Goal: Task Accomplishment & Management: Manage account settings

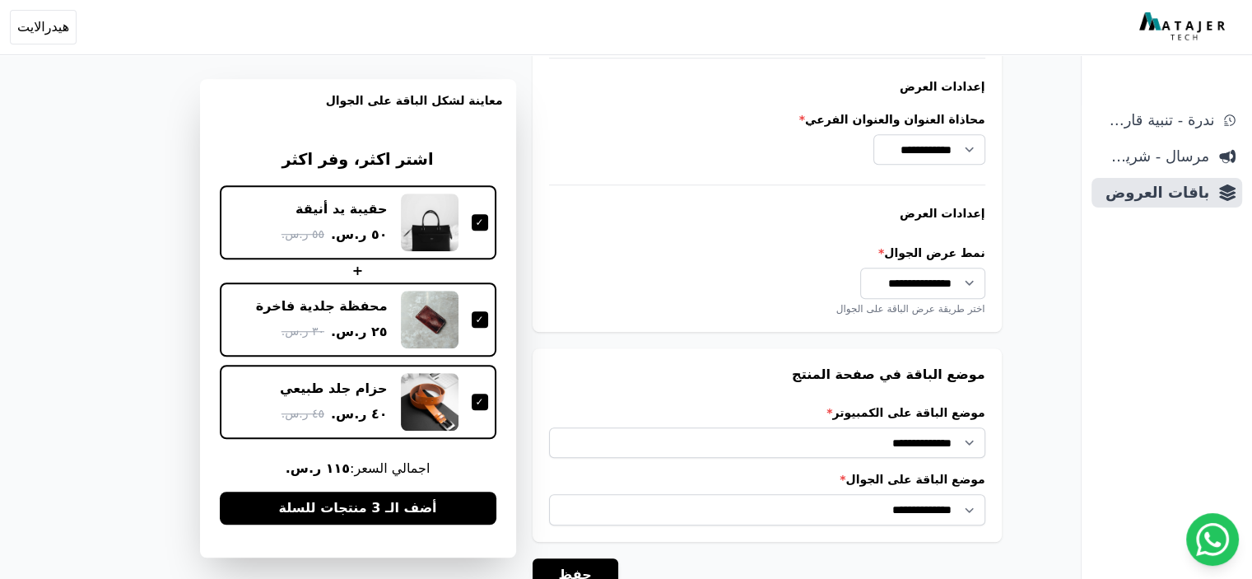
scroll to position [1379, 0]
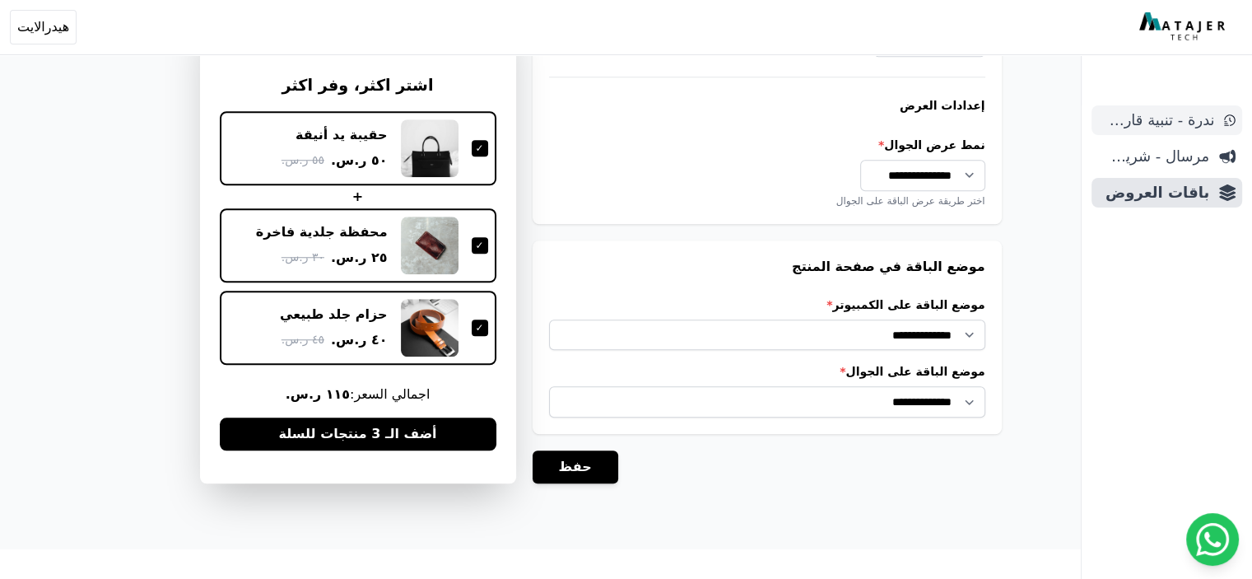
click at [1207, 119] on span "ندرة - تنبية قارب علي النفاذ" at bounding box center [1156, 120] width 116 height 23
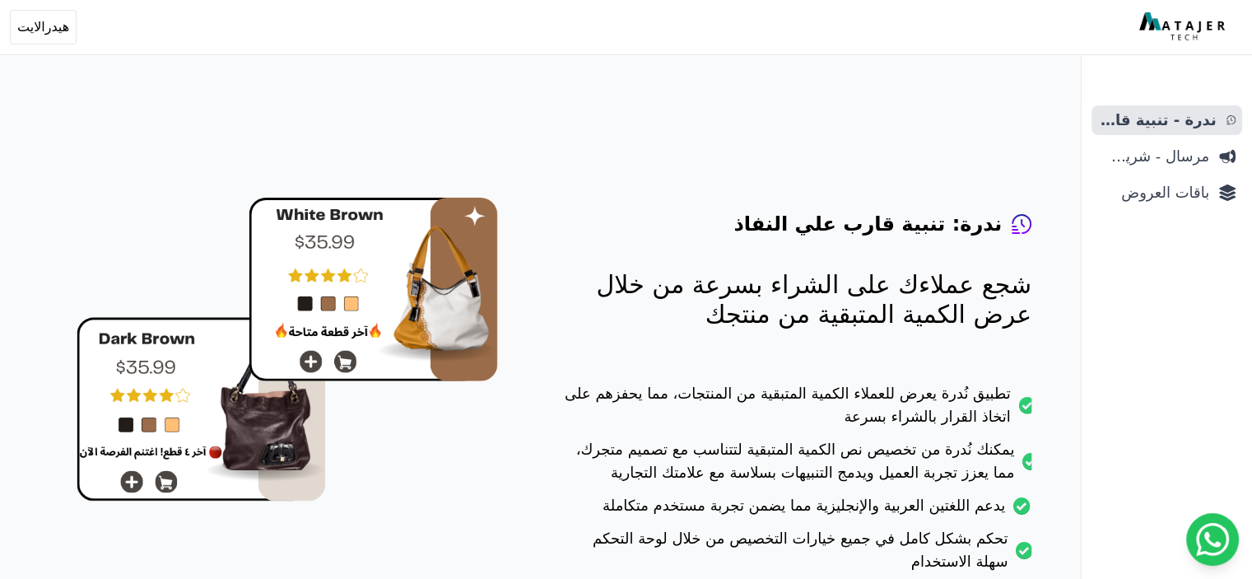
click at [1185, 32] on img at bounding box center [1184, 27] width 90 height 30
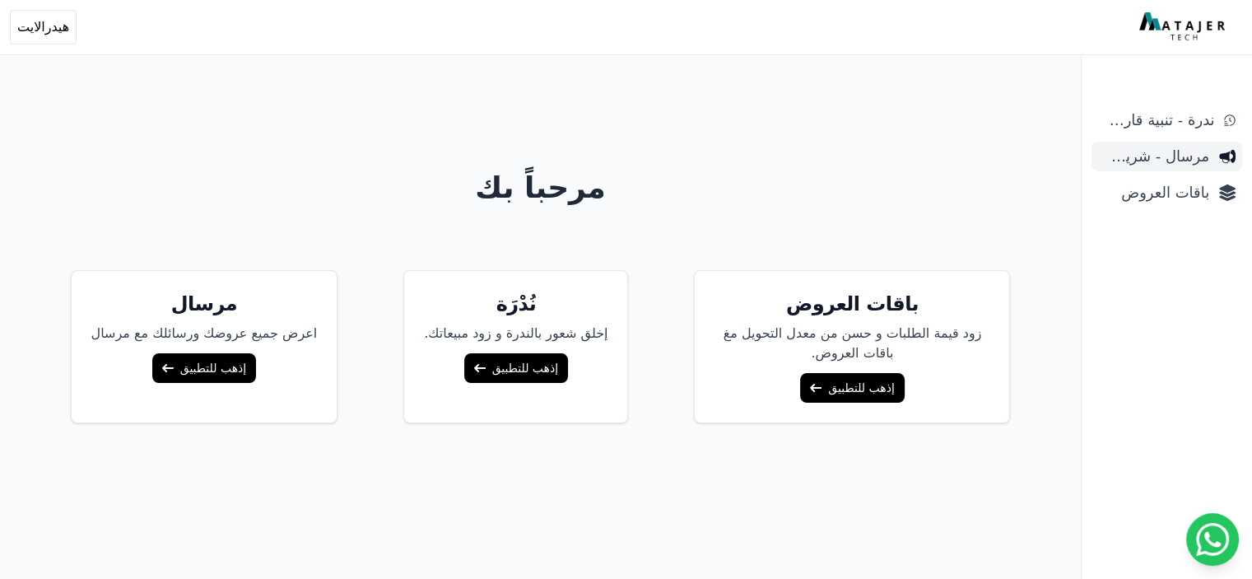
click at [1176, 148] on span "مرسال - شريط دعاية" at bounding box center [1153, 156] width 111 height 23
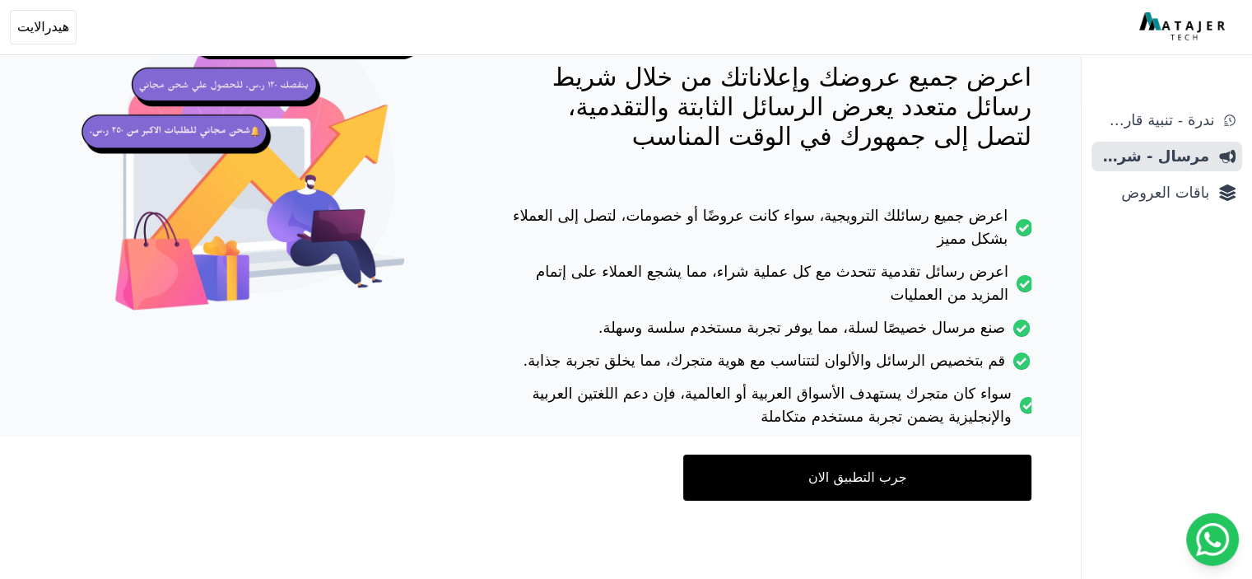
scroll to position [145, 0]
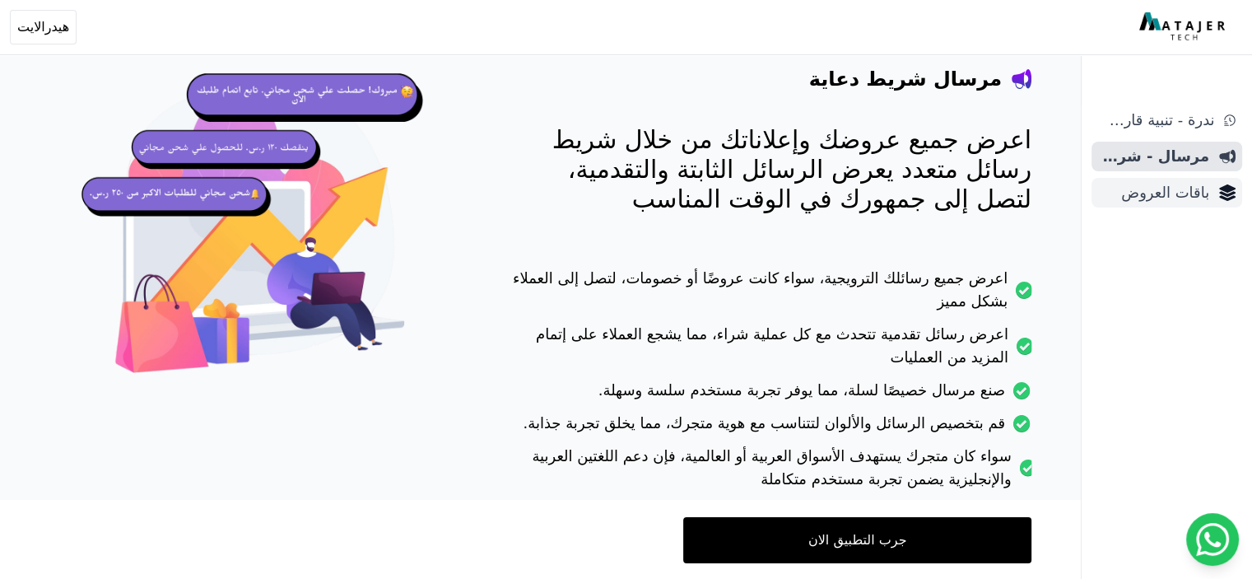
click at [1196, 181] on span "باقات العروض" at bounding box center [1153, 192] width 111 height 23
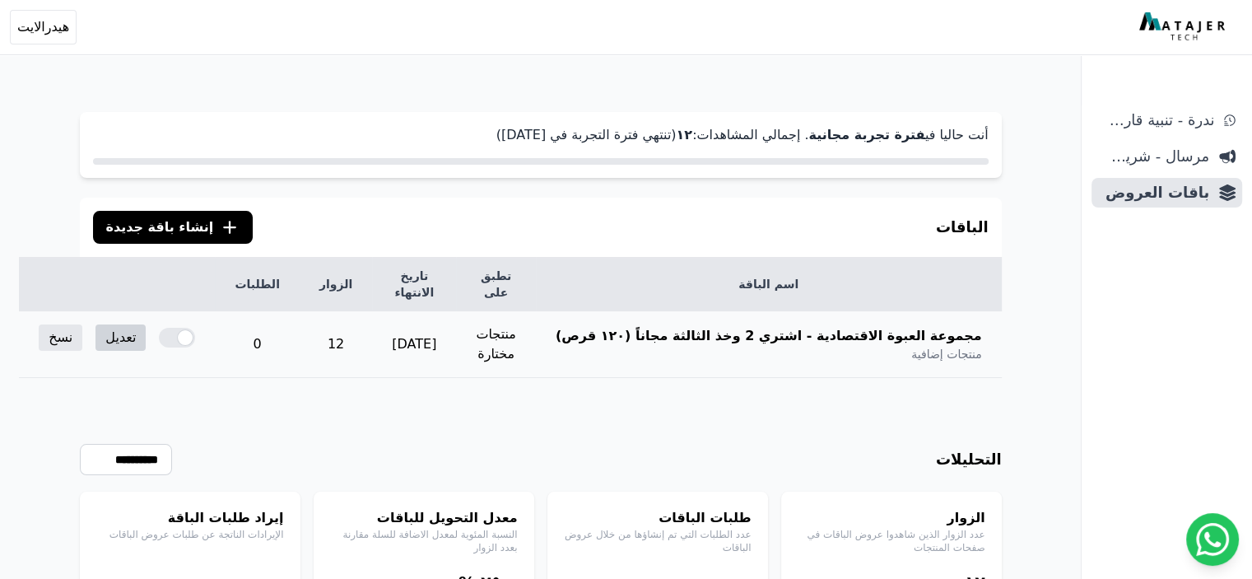
click at [146, 324] on link "تعديل" at bounding box center [120, 337] width 50 height 26
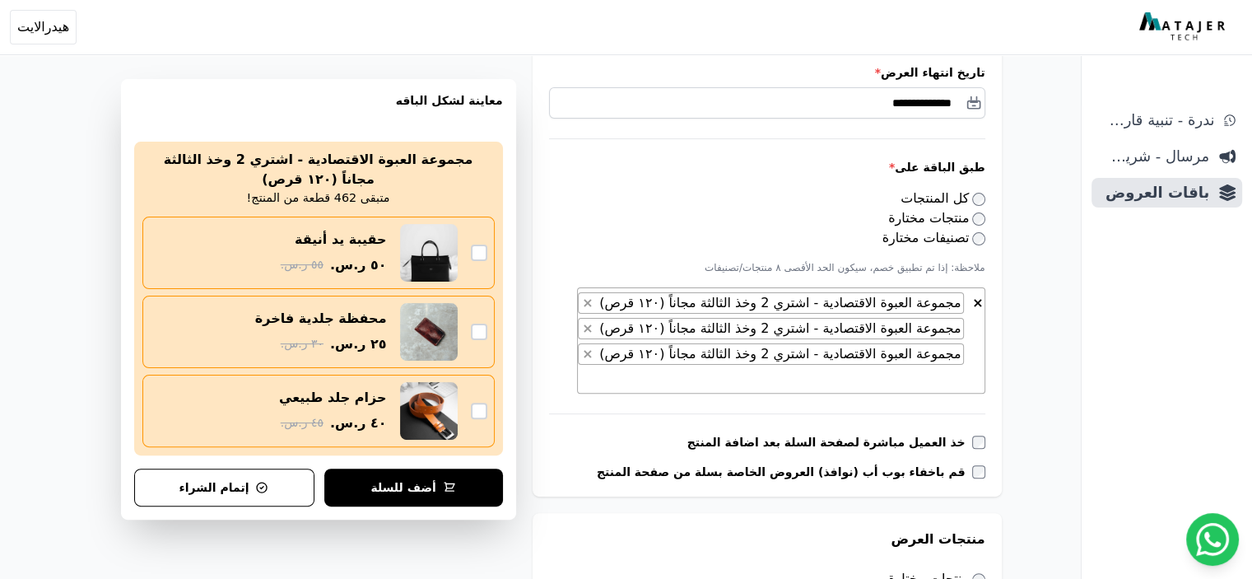
scroll to position [520, 0]
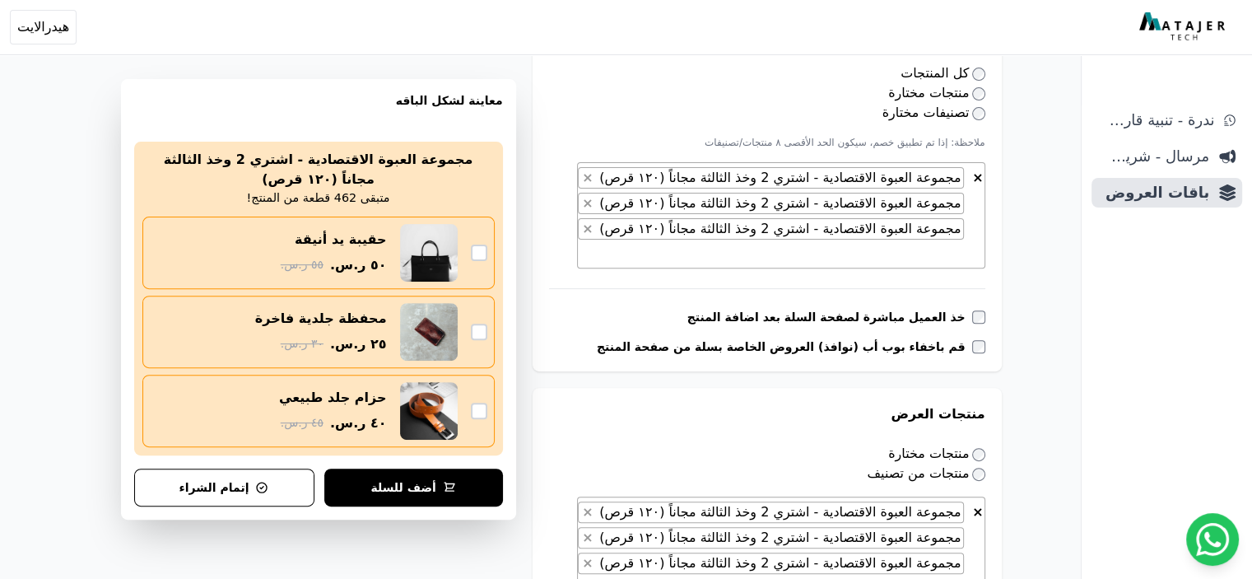
click at [951, 203] on span "مجموعة العبوة الاقتصادية - اشتري 2 وخذ الثالثة مجاناً (١٢٠ قرص)" at bounding box center [778, 203] width 367 height 16
click at [827, 198] on span "مجموعة العبوة الاقتصادية - اشتري 2 وخذ الثالثة مجاناً (١٢٠ قرص)" at bounding box center [778, 203] width 367 height 16
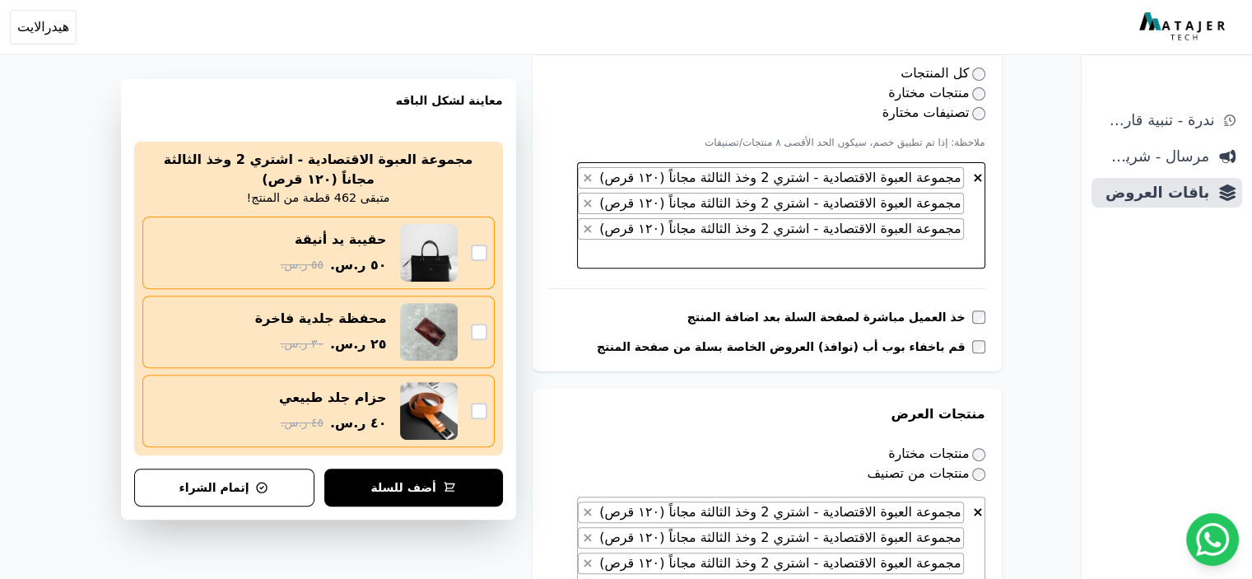
click at [820, 231] on span "مجموعة العبوة الاقتصادية - اشتري 2 وخذ الثالثة مجاناً (١٢٠ قرص)" at bounding box center [778, 229] width 367 height 16
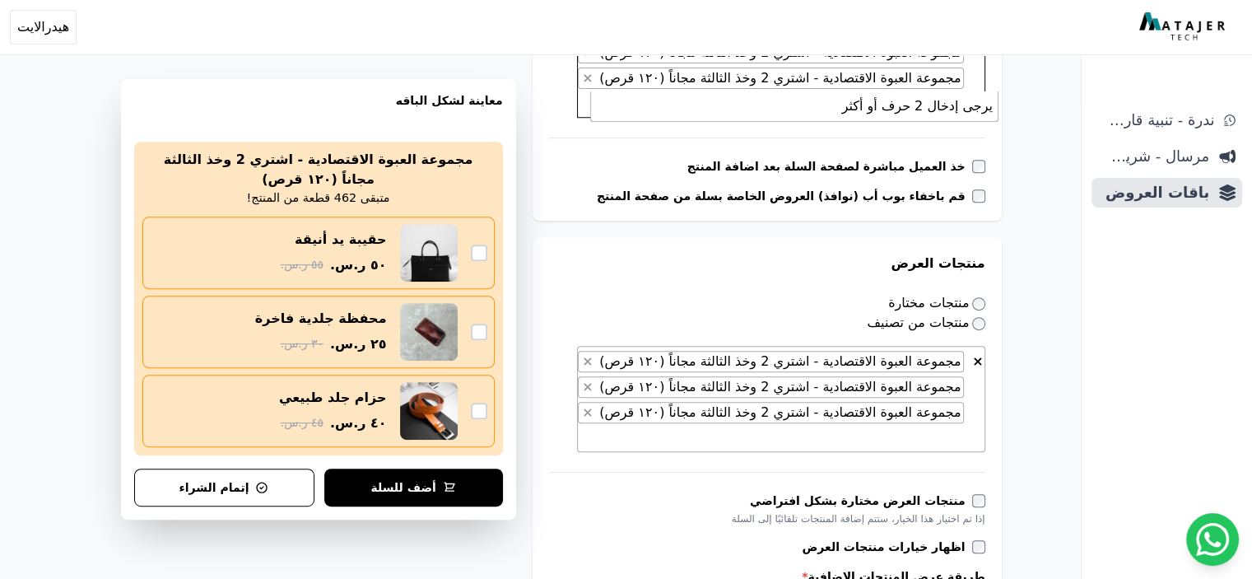
scroll to position [672, 0]
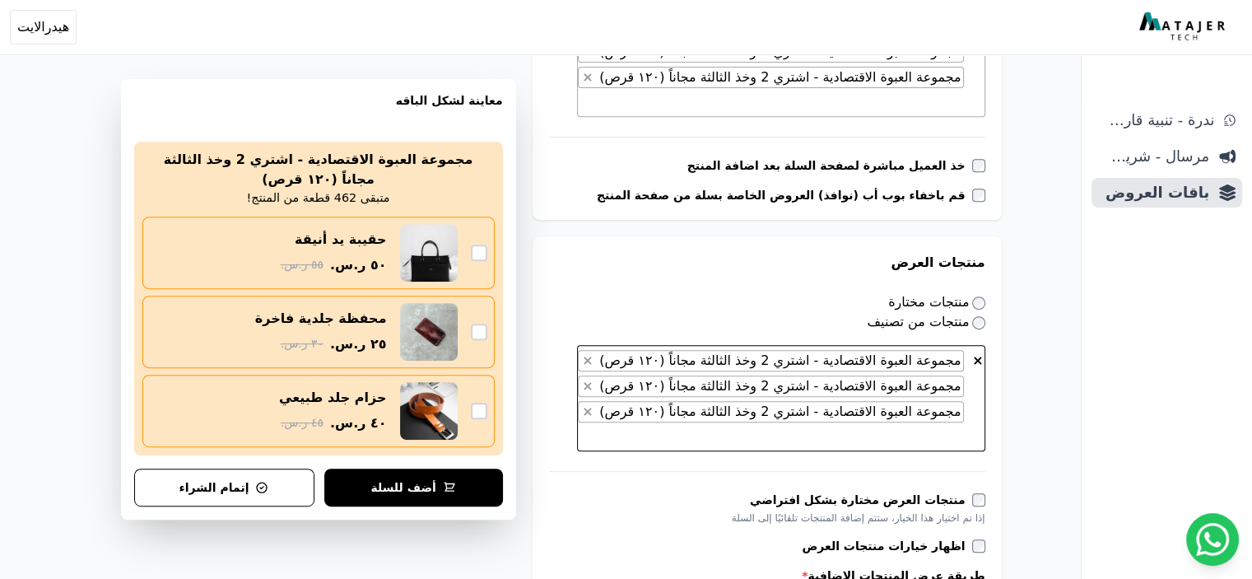
click at [793, 403] on span "مجموعة العبوة الاقتصادية - اشتري 2 وخذ الثالثة مجاناً (١٢٠ قرص)" at bounding box center [778, 411] width 367 height 16
type textarea "*"
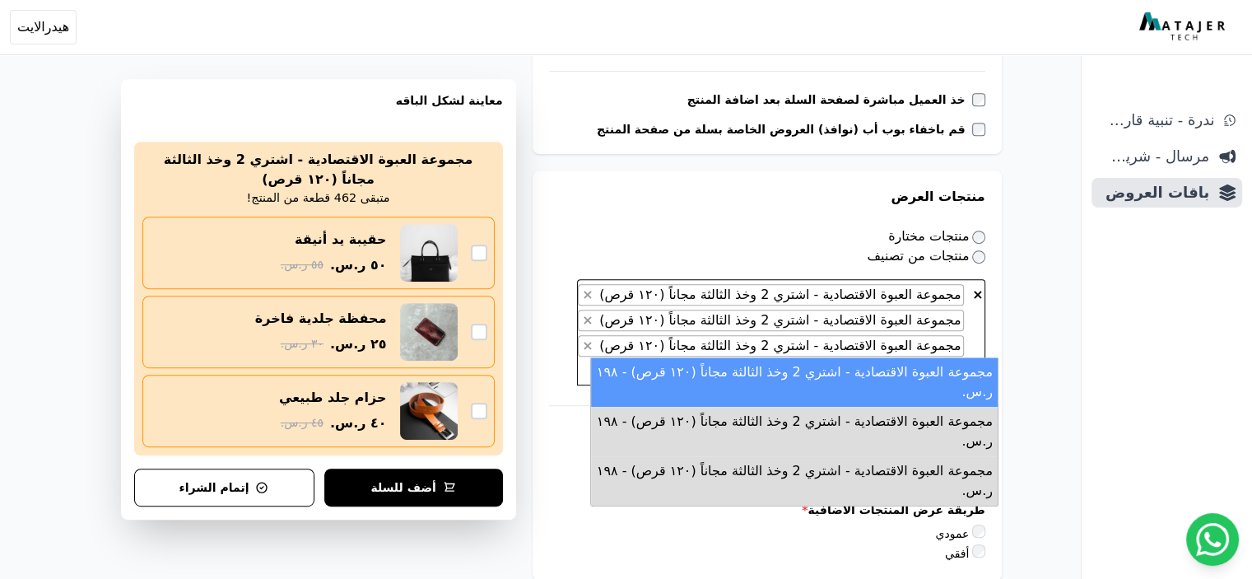
scroll to position [737, 0]
type textarea "******"
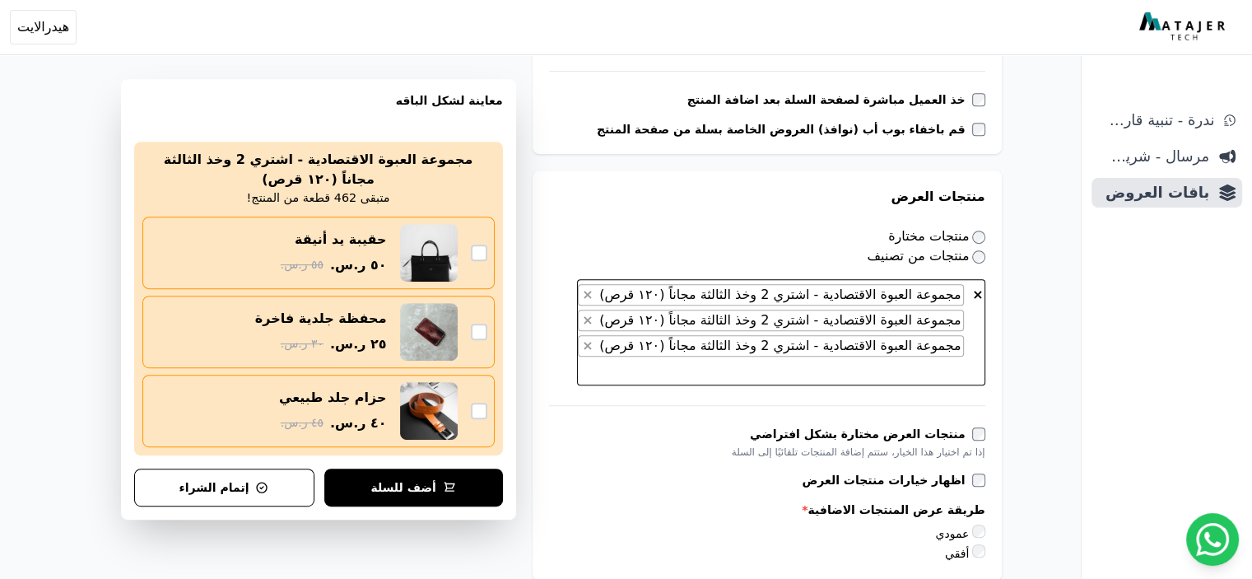
click at [609, 335] on li "× مجموعة العبوة الاقتصادية - اشتري 2 وخذ الثالثة مجاناً (١٢٠ قرص)" at bounding box center [770, 345] width 385 height 21
click at [593, 286] on span "×" at bounding box center [587, 294] width 11 height 16
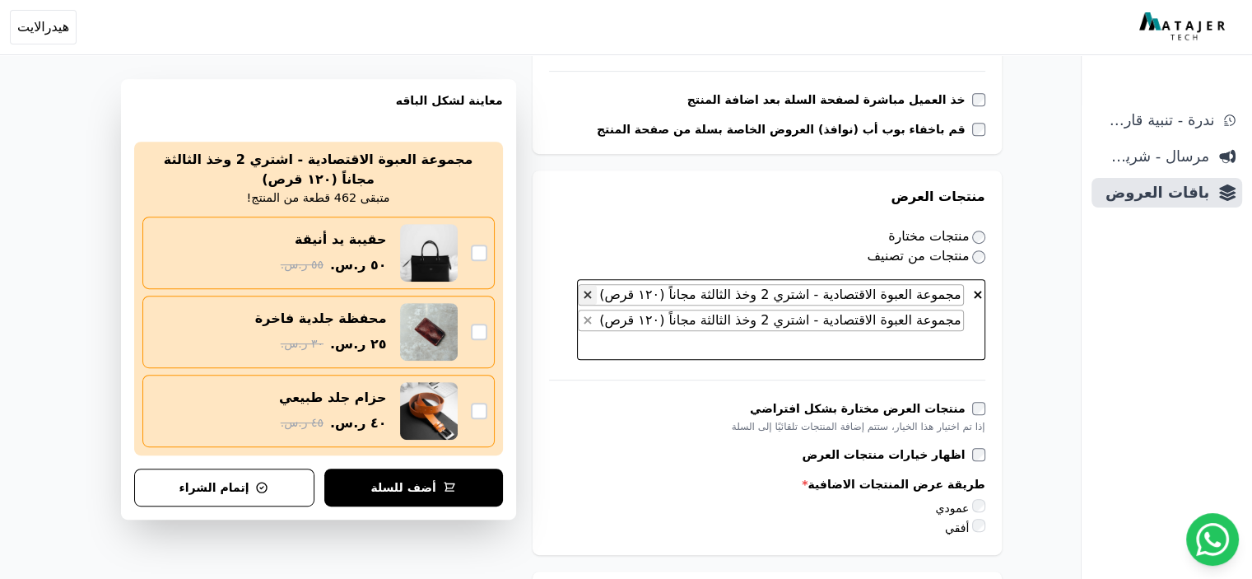
click at [593, 286] on span "×" at bounding box center [587, 294] width 11 height 16
select select "**********"
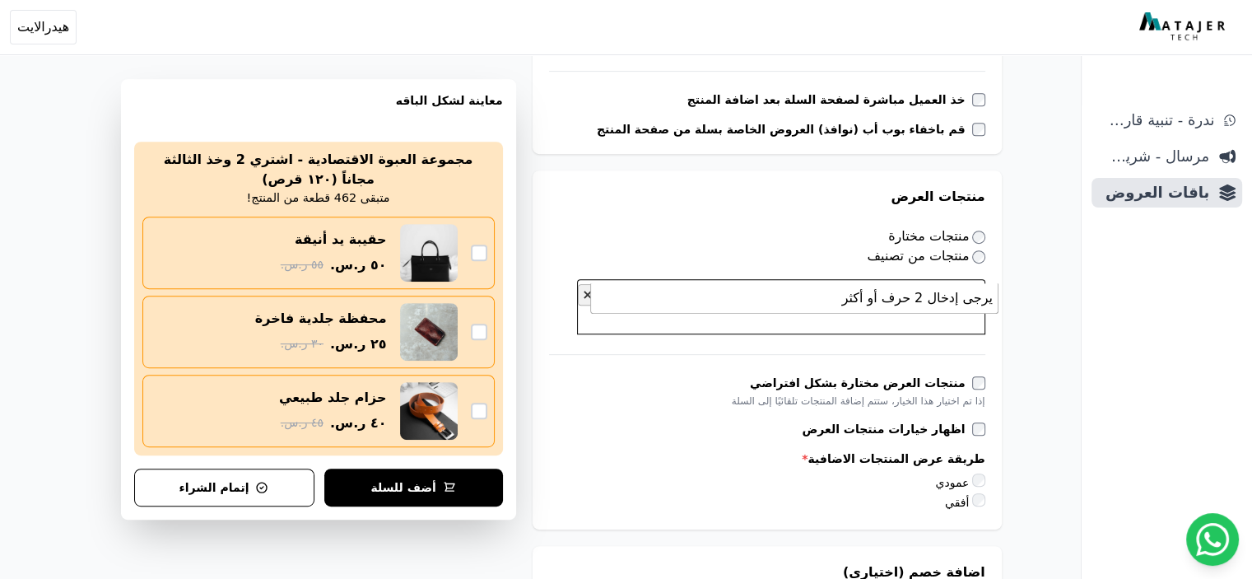
click at [593, 286] on span "×" at bounding box center [587, 294] width 11 height 16
select select
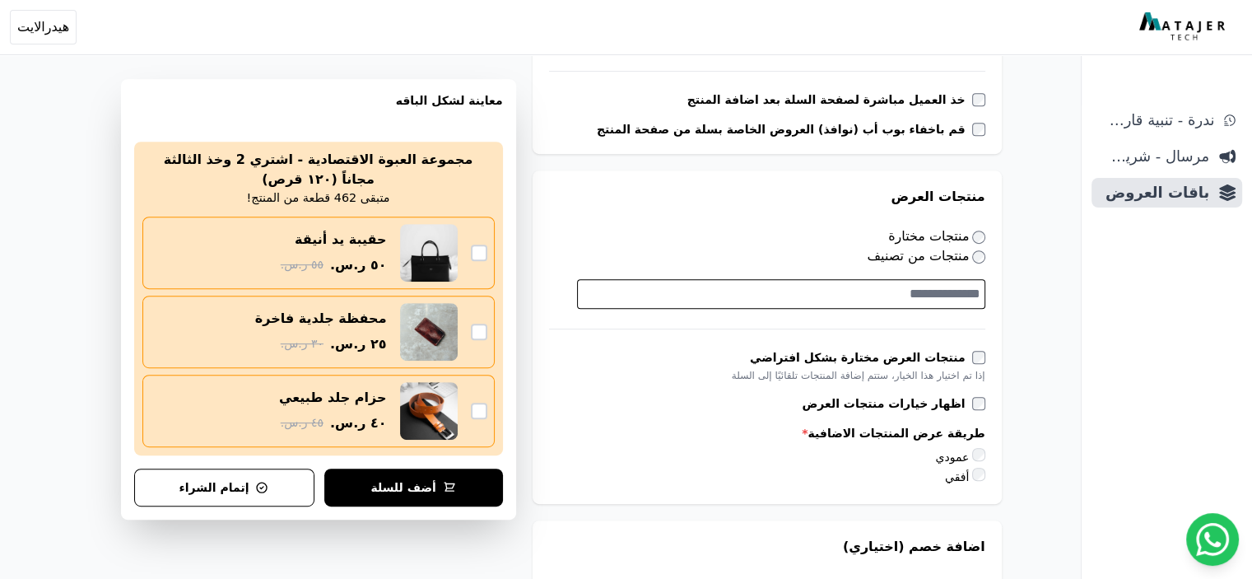
click at [772, 281] on span at bounding box center [781, 294] width 408 height 30
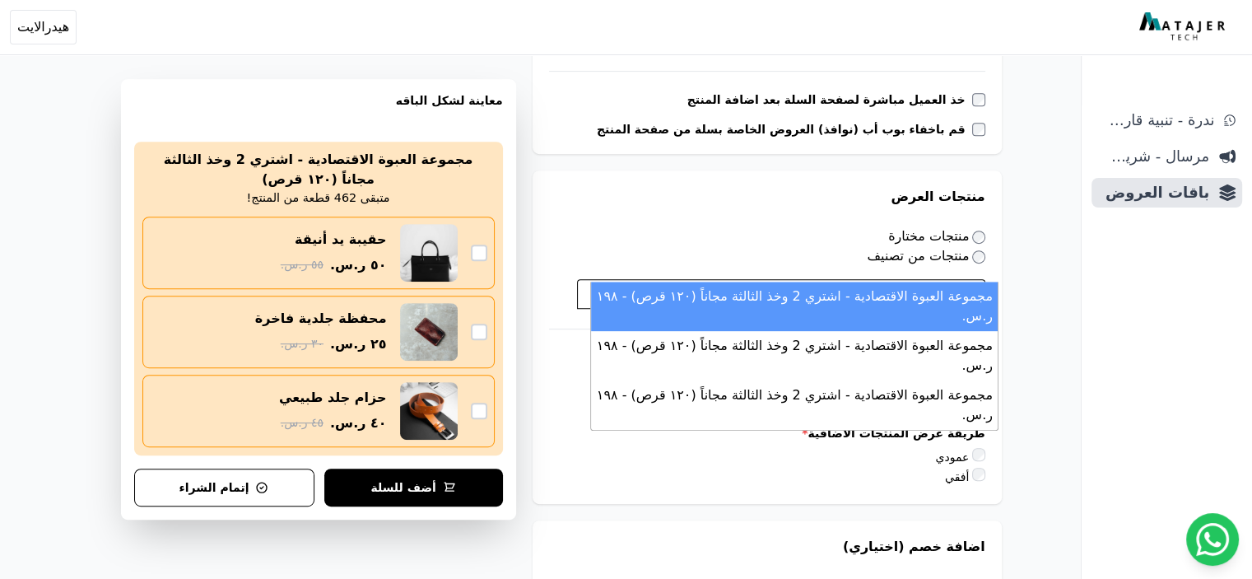
type textarea "******"
click at [772, 282] on li "مجموعة العبوة الاقتصادية - اشتري 2 وخذ الثالثة مجاناً (١٢٠ قرص) - ١٩٨ ر.س." at bounding box center [794, 305] width 407 height 49
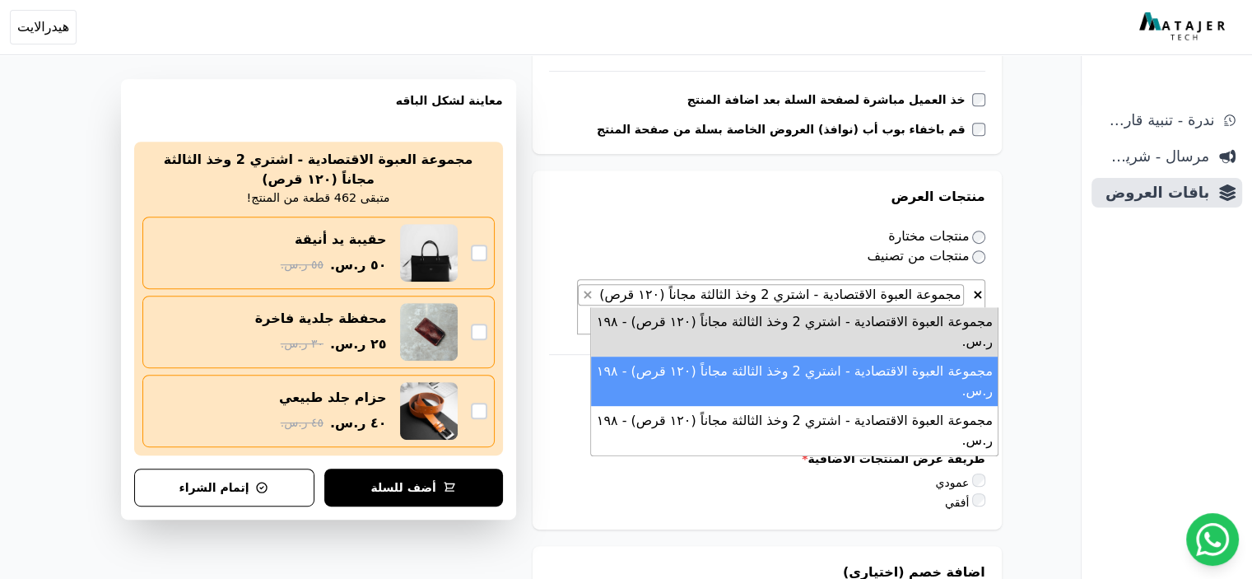
click at [859, 370] on li "مجموعة العبوة الاقتصادية - اشتري 2 وخذ الثالثة مجاناً (١٢٠ قرص) - ١٩٨ ر.س." at bounding box center [794, 380] width 407 height 49
select select "*********"
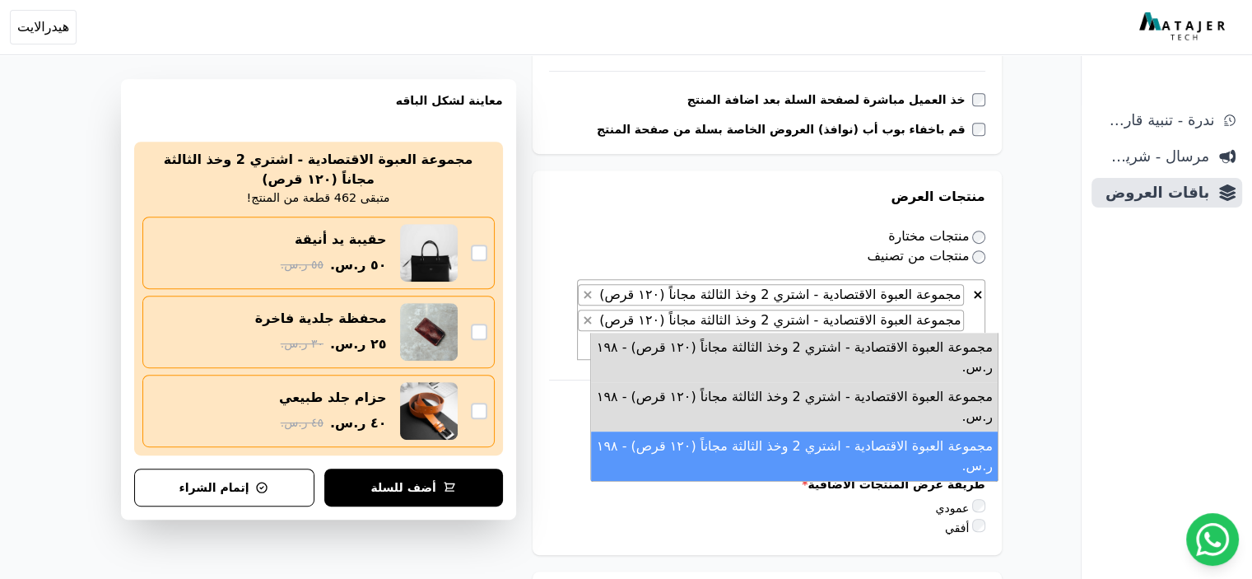
click at [872, 445] on li "مجموعة العبوة الاقتصادية - اشتري 2 وخذ الثالثة مجاناً (١٢٠ قرص) - ١٩٨ ر.س." at bounding box center [794, 455] width 407 height 49
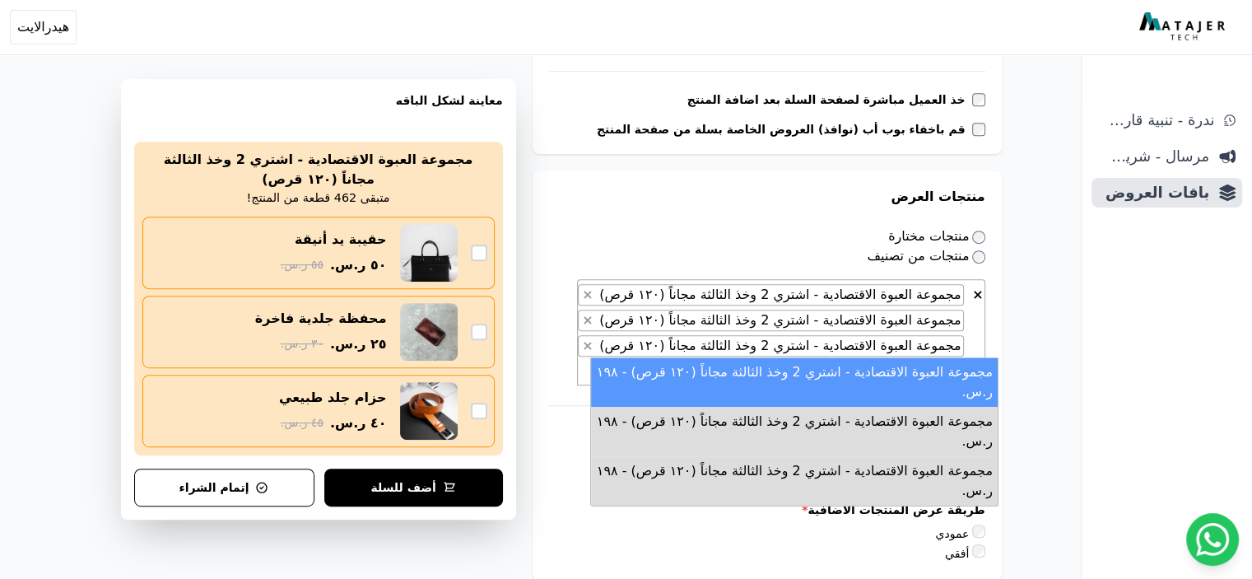
click at [1142, 378] on div "ندرة - تنبية قارب علي النفاذ مرسال - شريط دعاية باقات العروض" at bounding box center [1166, 341] width 170 height 473
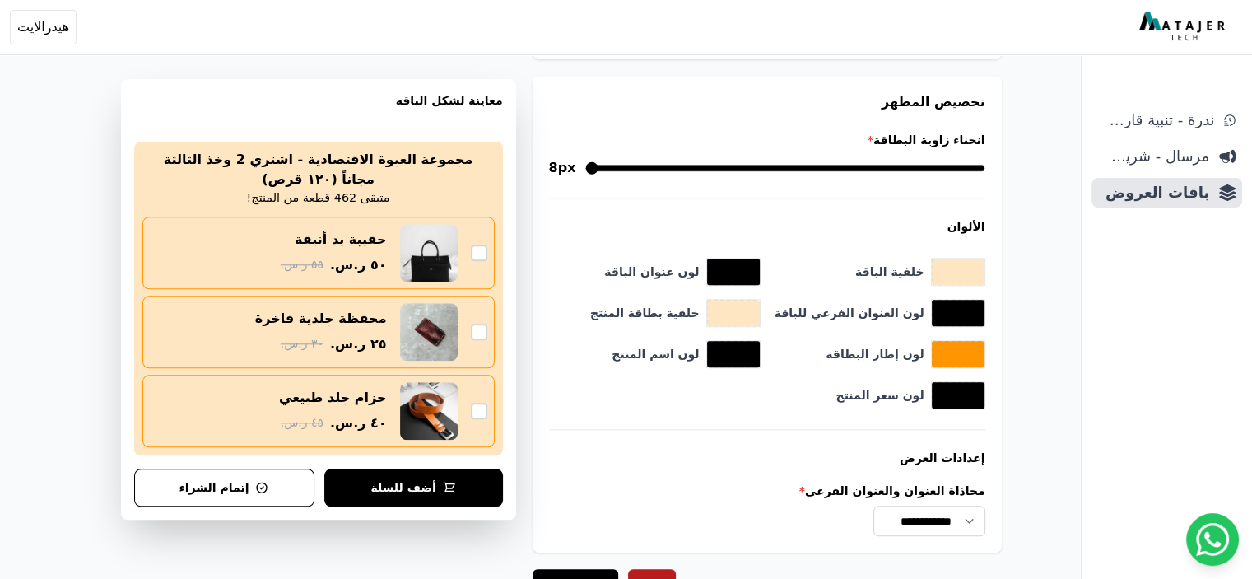
scroll to position [1681, 0]
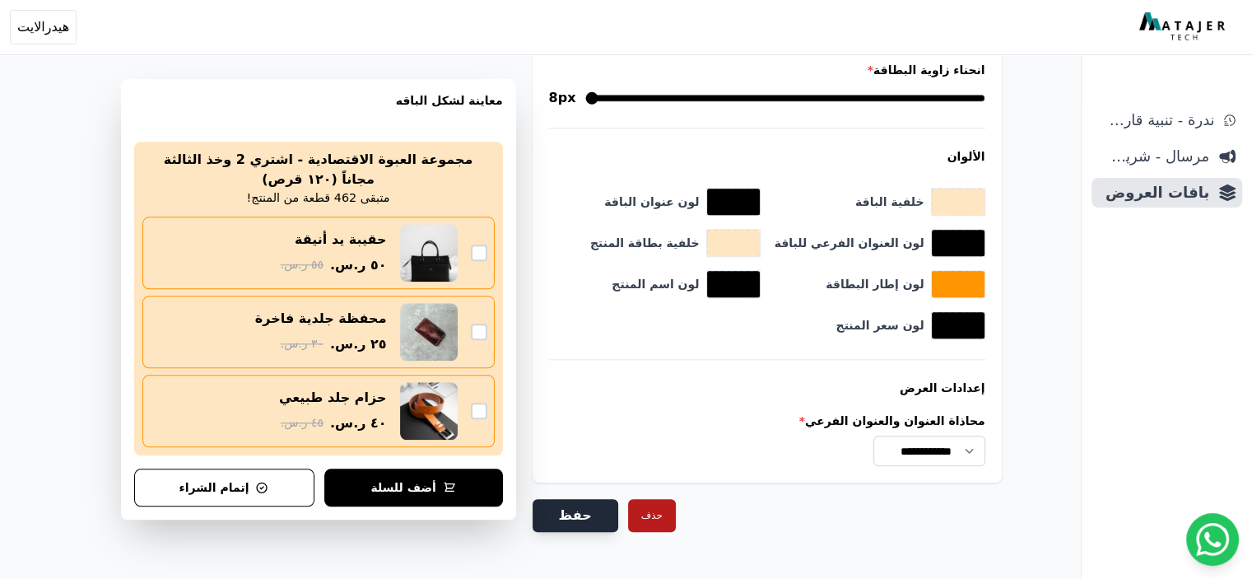
click at [593, 499] on button "حفظ" at bounding box center [575, 515] width 86 height 33
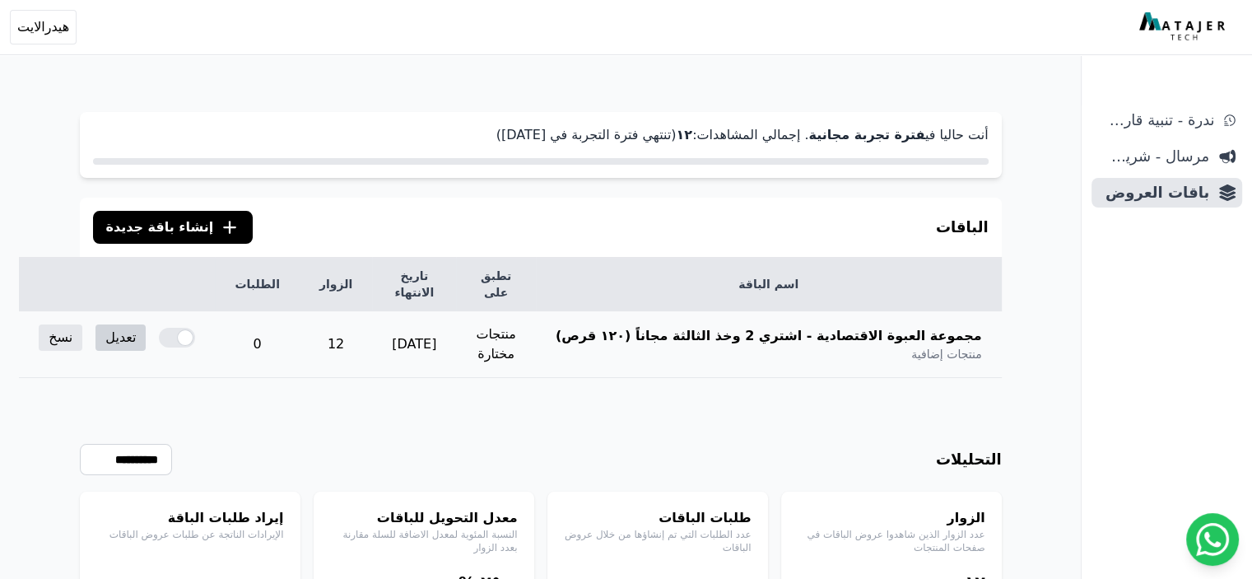
click at [146, 324] on link "تعديل" at bounding box center [120, 337] width 50 height 26
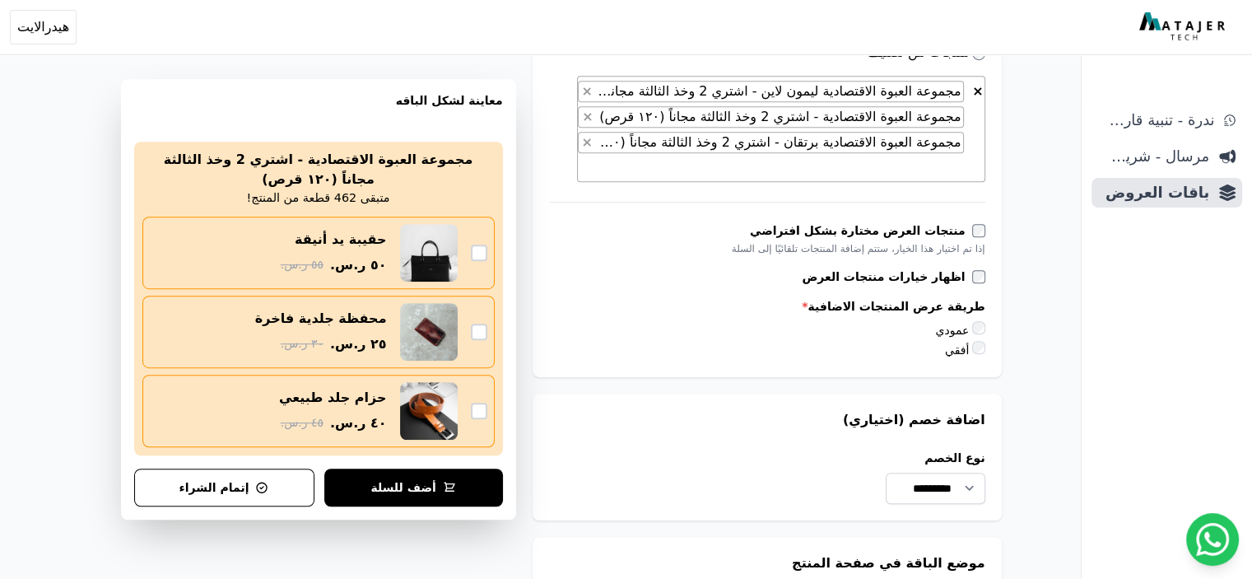
scroll to position [943, 0]
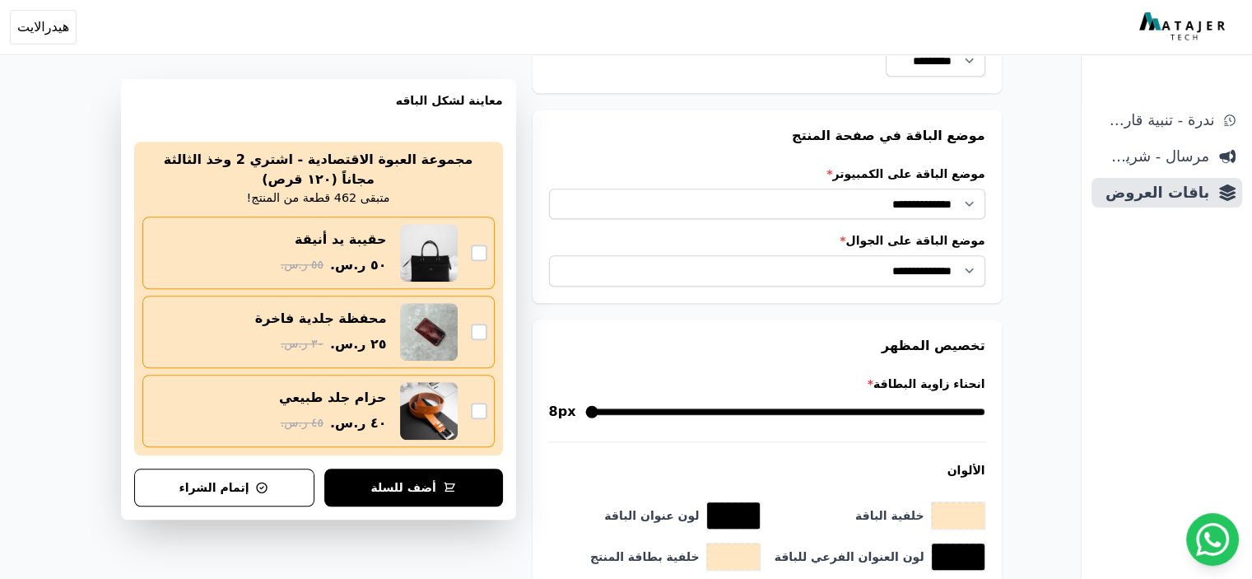
click at [909, 295] on div "**********" at bounding box center [766, 205] width 469 height 193
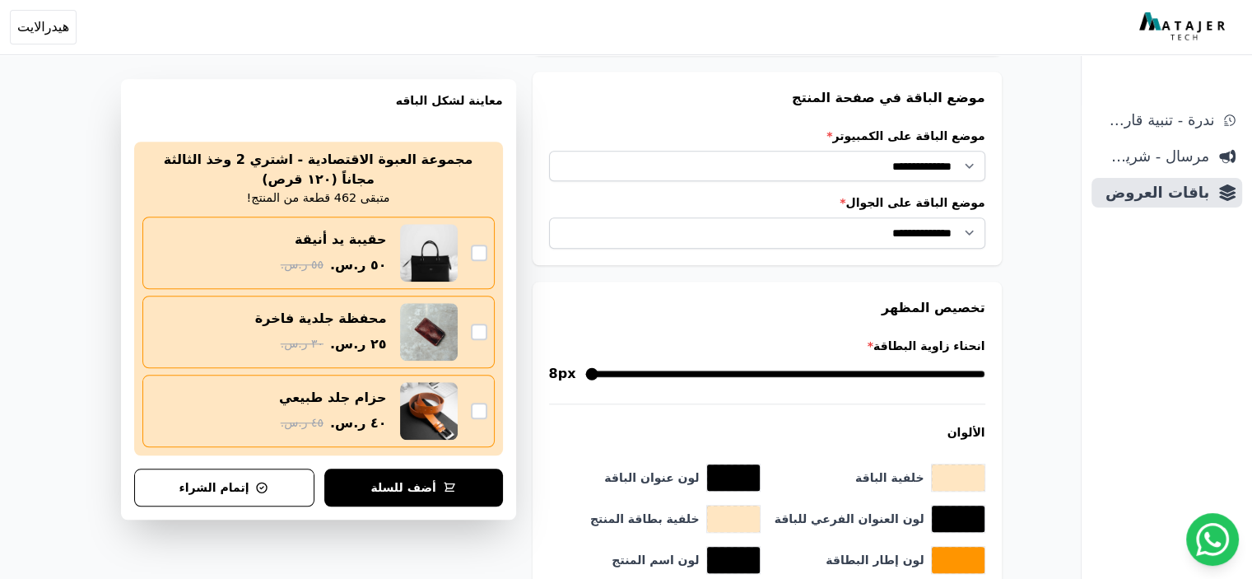
scroll to position [1393, 0]
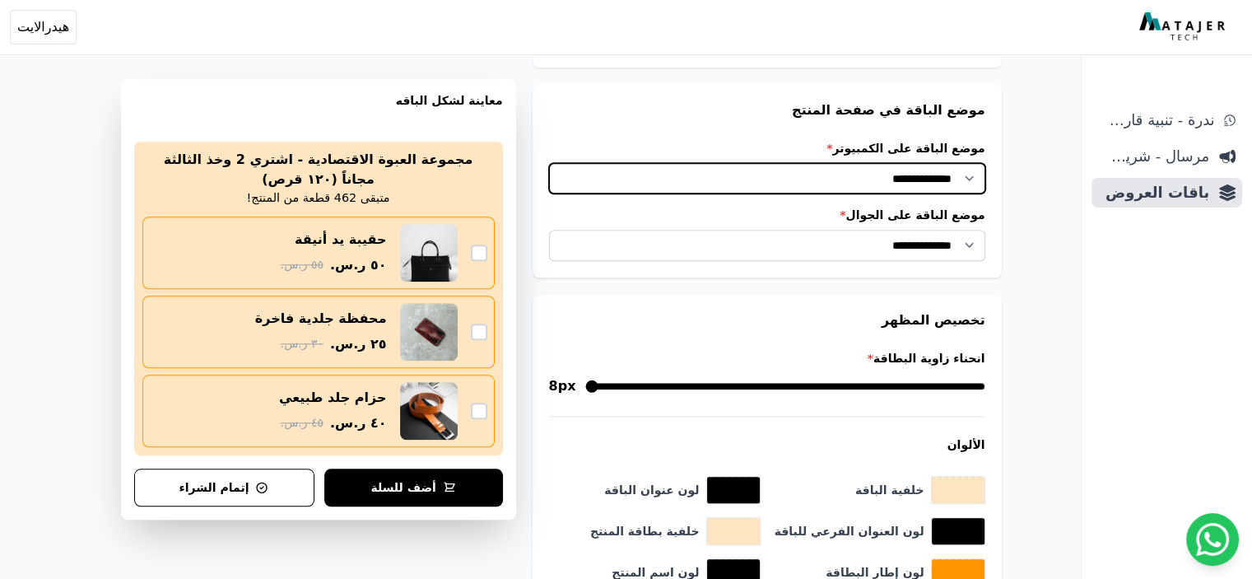
click at [902, 177] on select "**********" at bounding box center [767, 178] width 436 height 31
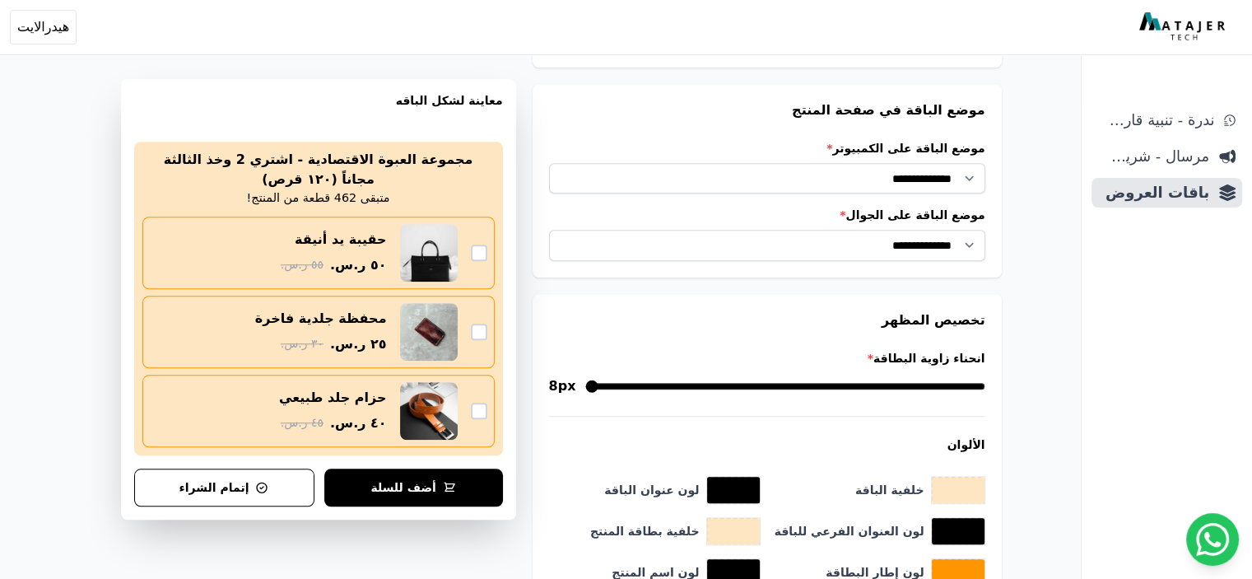
click at [802, 140] on label "موضع الباقة على الكمبيوتر *" at bounding box center [767, 148] width 436 height 16
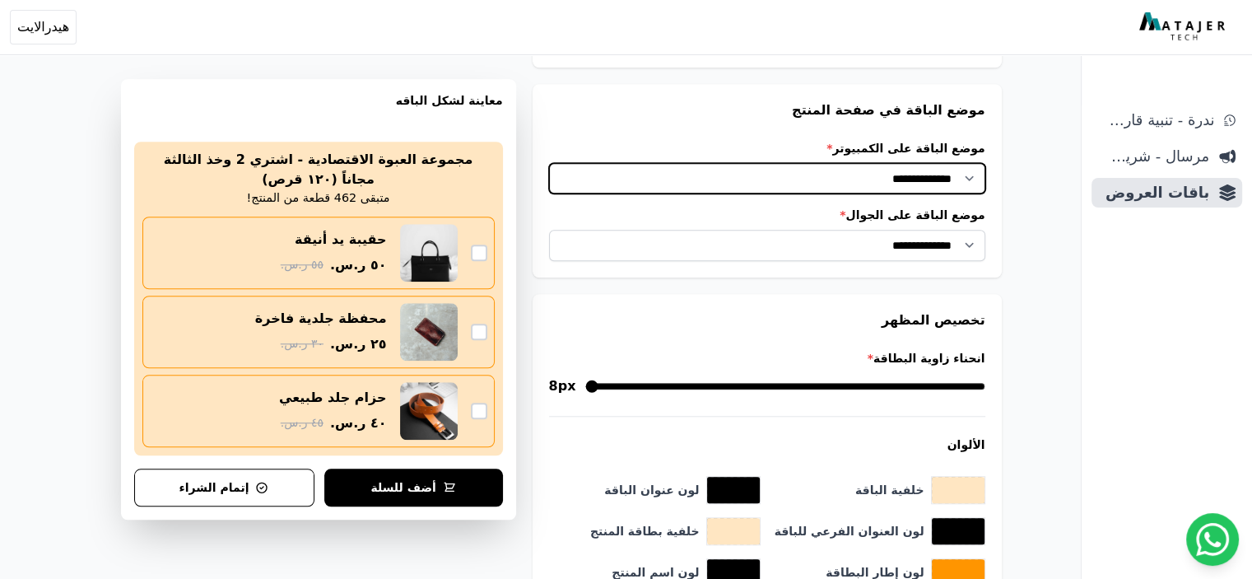
click at [802, 163] on select "**********" at bounding box center [767, 178] width 436 height 31
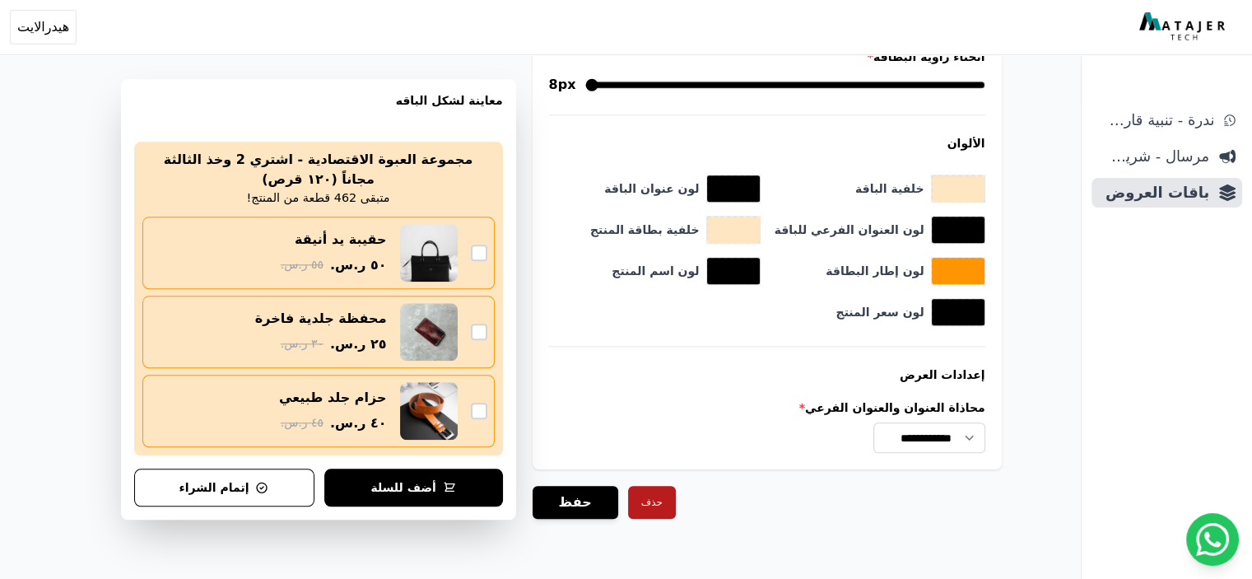
scroll to position [1728, 0]
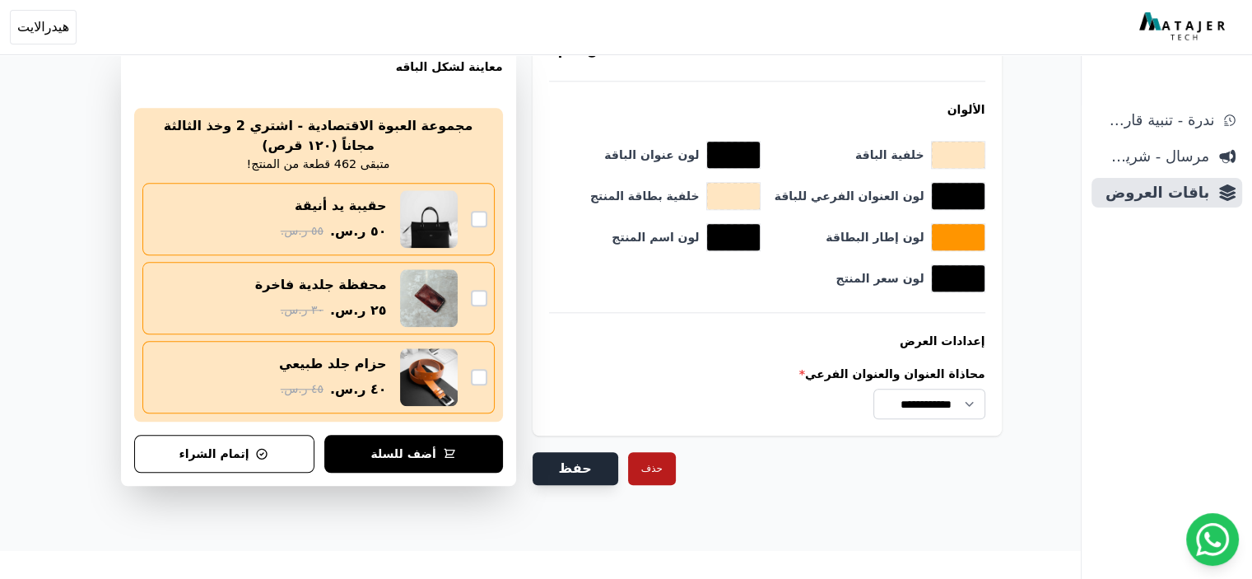
click at [594, 472] on button "حفظ" at bounding box center [575, 468] width 86 height 33
